Goal: Find specific page/section: Find specific page/section

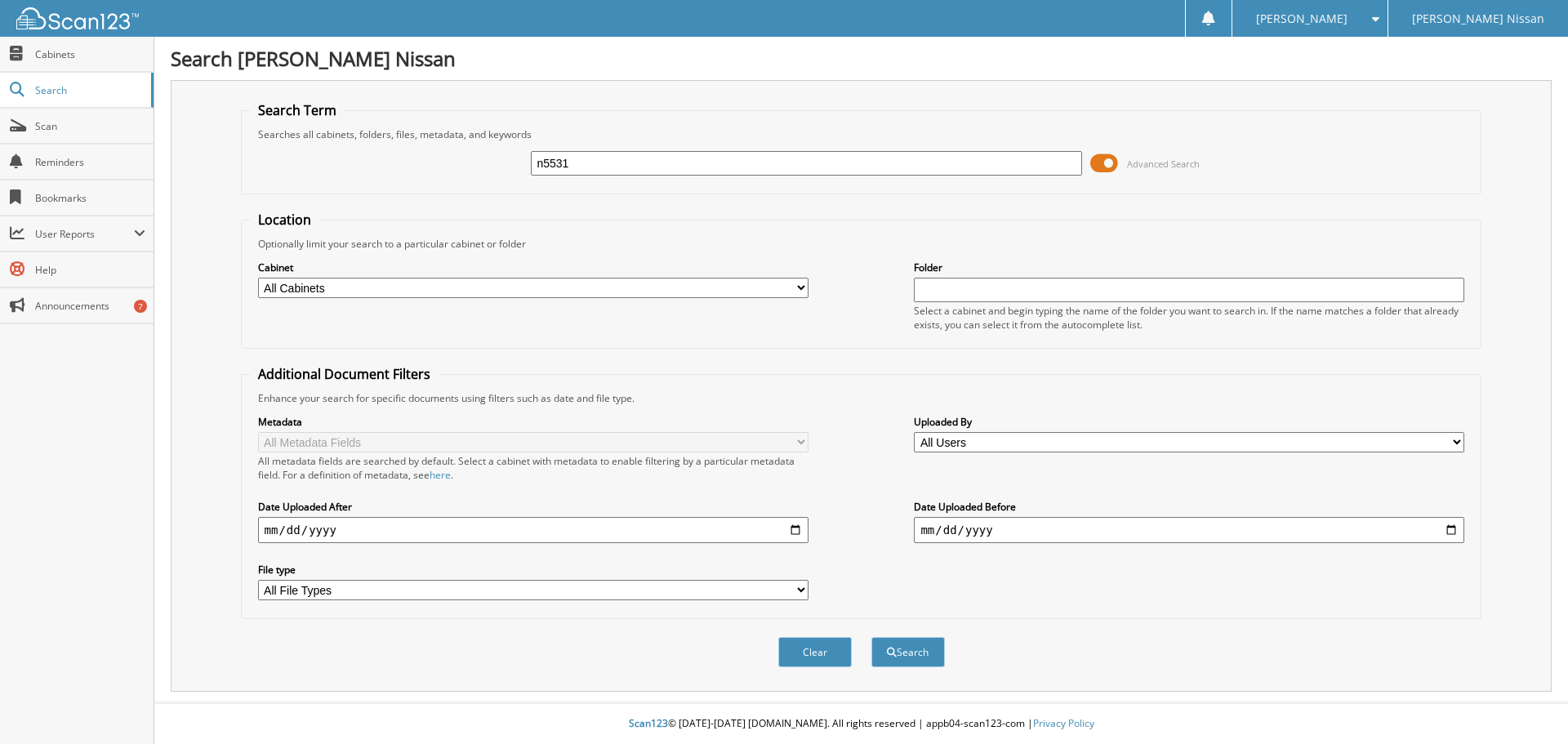
type input "n5531"
click at [871, 637] on button "Search" at bounding box center [908, 652] width 74 height 30
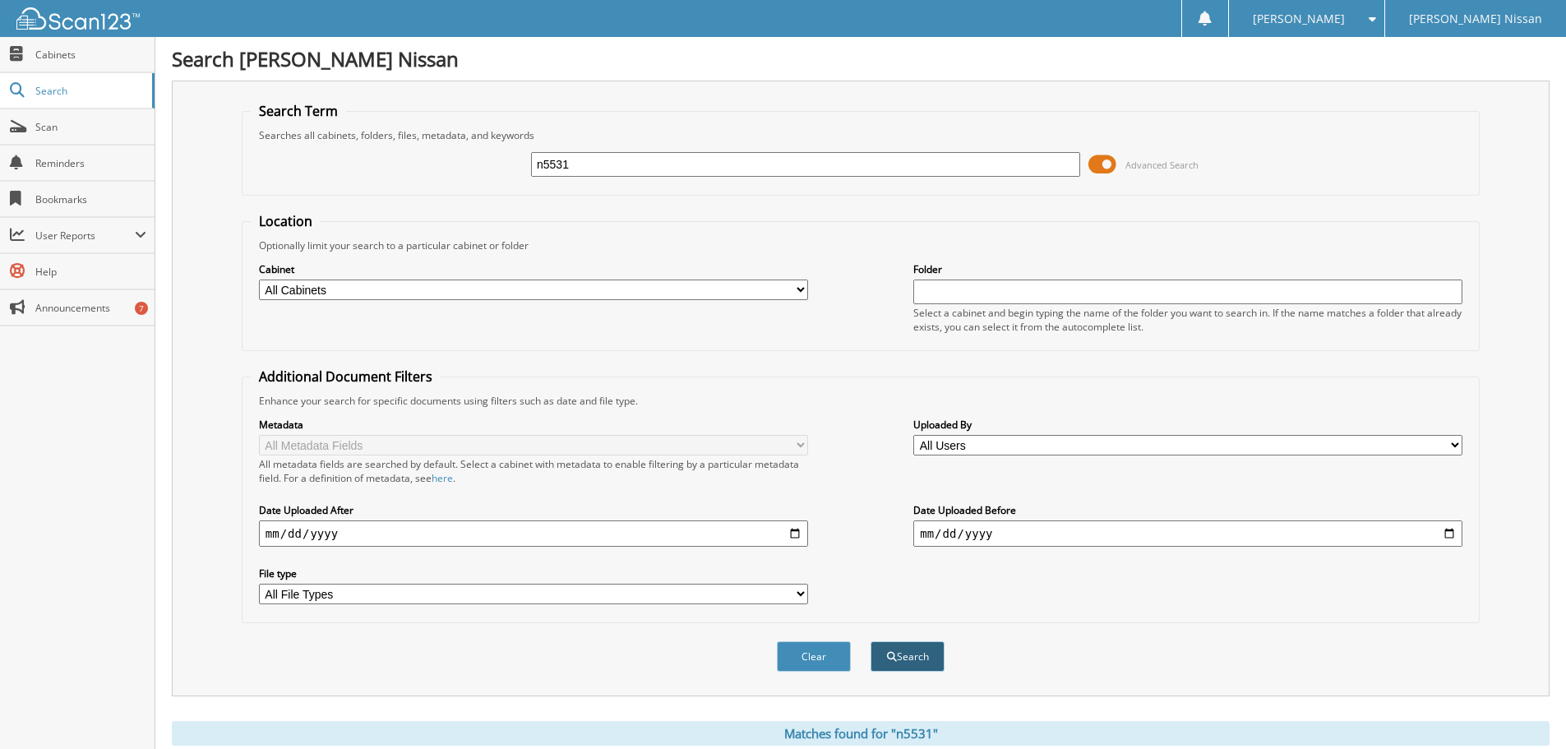
click at [898, 657] on button "Search" at bounding box center [908, 656] width 74 height 30
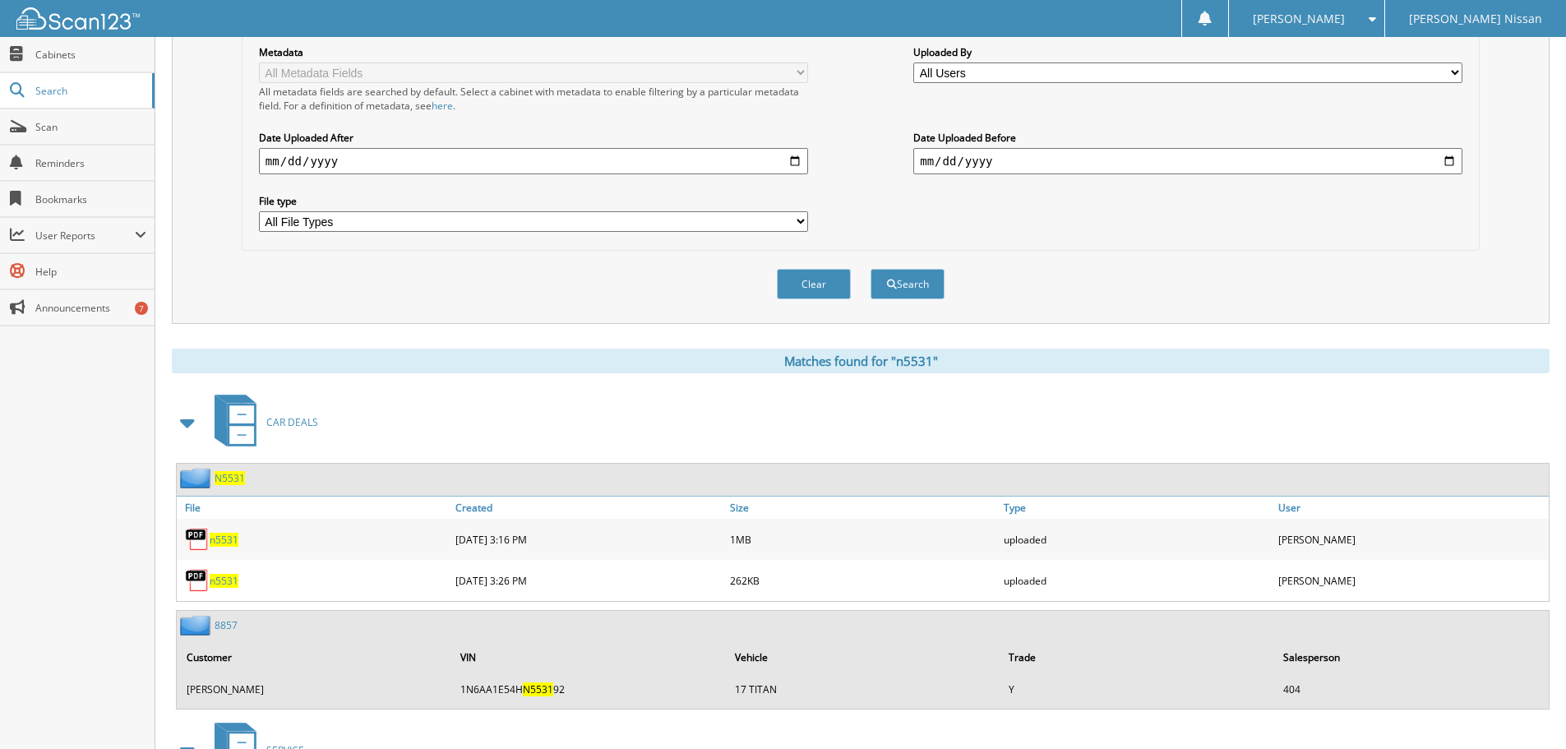
scroll to position [493, 0]
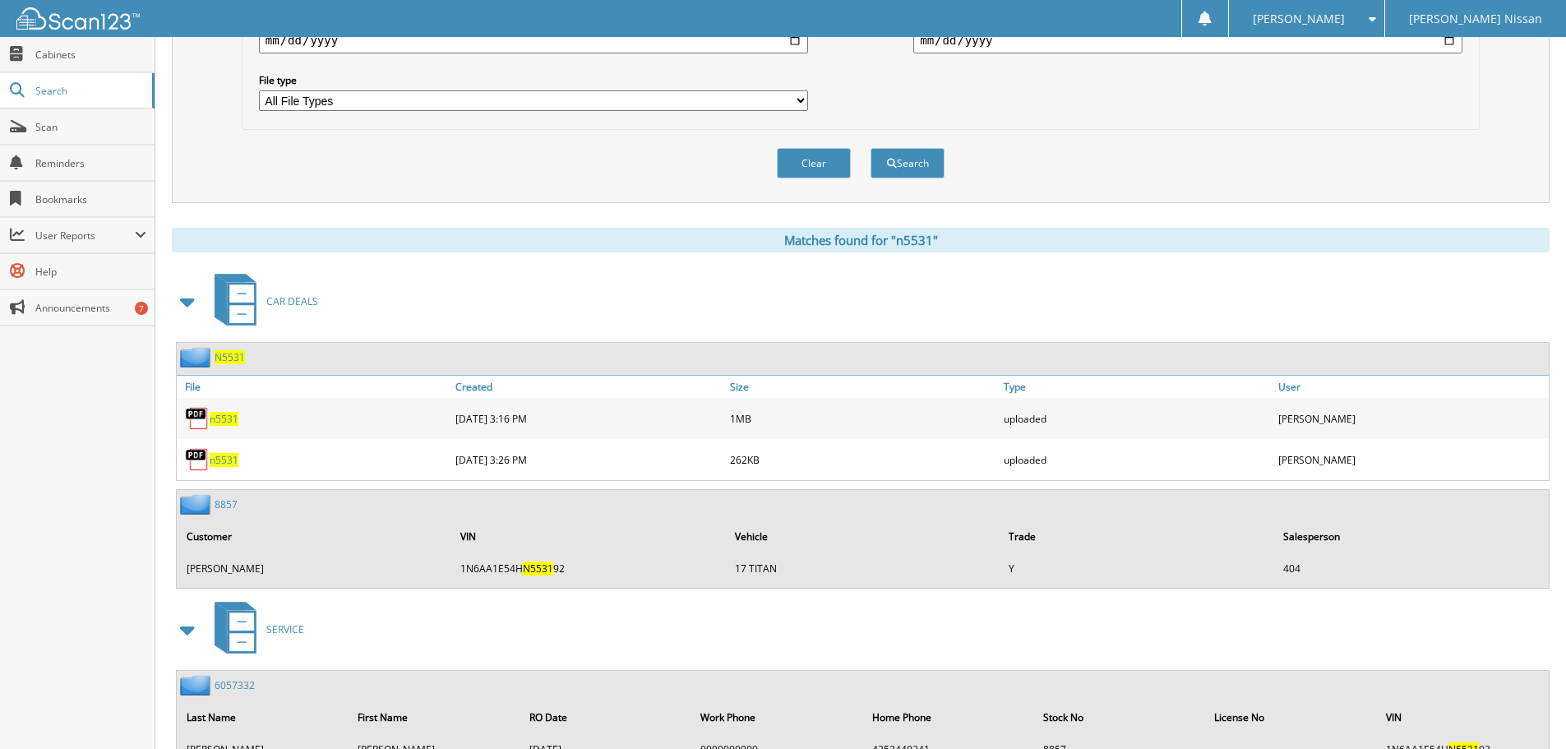
click at [230, 359] on span "N5531" at bounding box center [230, 357] width 30 height 14
